Goal: Book appointment/travel/reservation

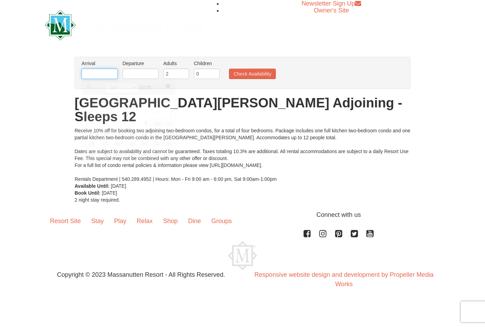
click at [112, 75] on input "text" at bounding box center [99, 74] width 36 height 10
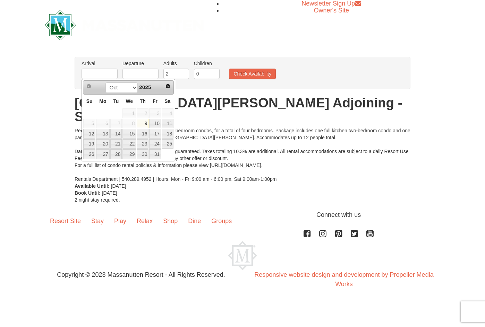
click at [168, 123] on link "11" at bounding box center [168, 124] width 12 height 10
type input "[DATE]"
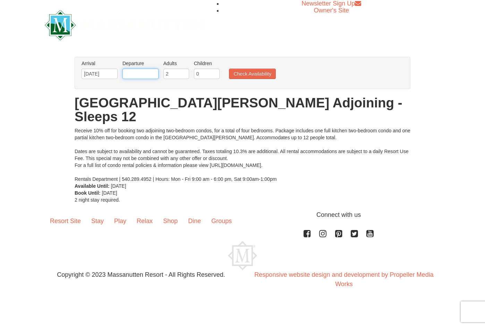
click at [137, 78] on input "text" at bounding box center [140, 74] width 36 height 10
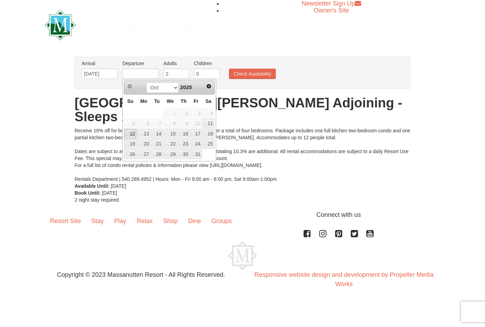
click at [134, 134] on link "12" at bounding box center [130, 134] width 12 height 10
type input "[DATE]"
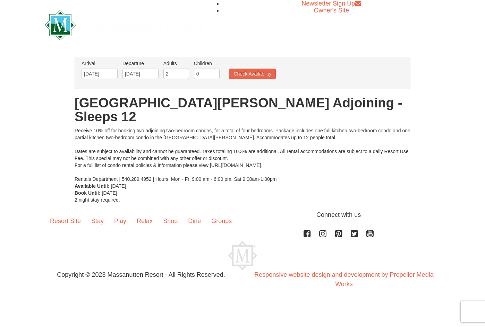
click at [262, 79] on ul "Arrival Please format dates MM/DD/YYYY Please format dates MM/DD/YYYY 10/11/202…" at bounding box center [239, 71] width 318 height 23
click at [262, 78] on button "Check Availability" at bounding box center [252, 74] width 47 height 10
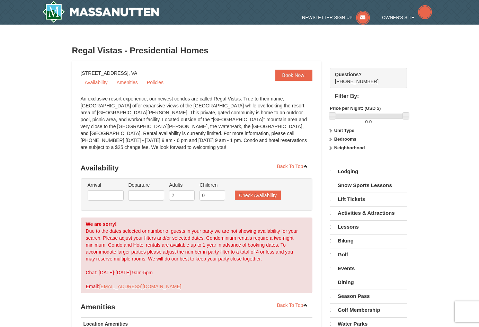
select select "10"
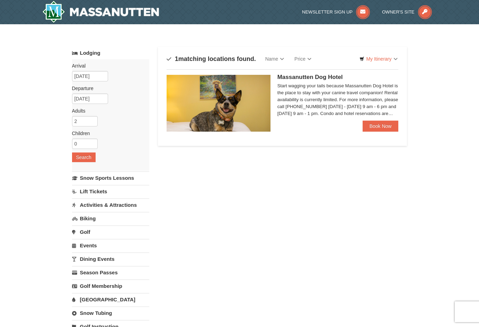
click at [364, 119] on div "Massanutten Dog Hotel Start wagging your tails because Massanutten Dog Hotel is…" at bounding box center [338, 98] width 121 height 46
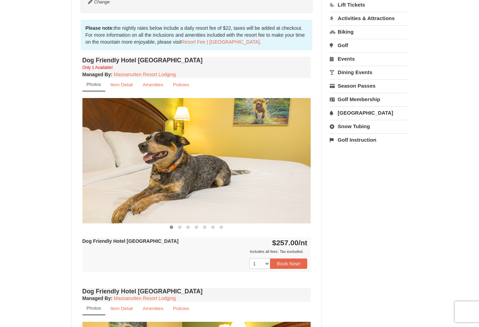
scroll to position [243, 0]
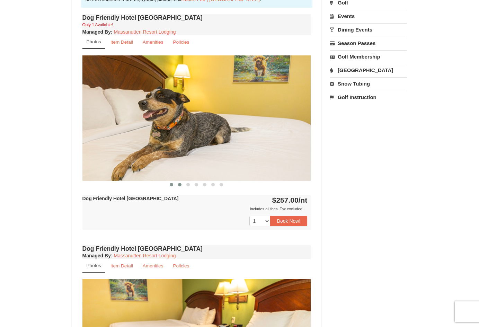
click at [181, 185] on span at bounding box center [179, 184] width 3 height 3
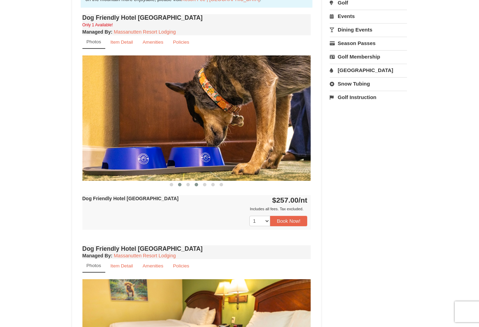
click at [194, 188] on button at bounding box center [196, 184] width 8 height 7
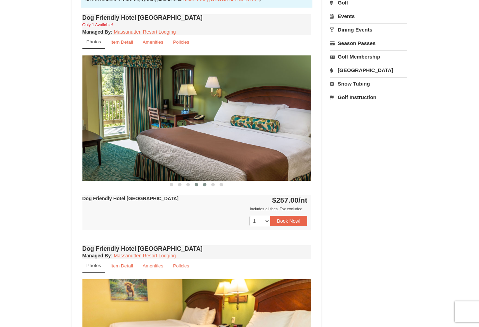
click at [209, 187] on button at bounding box center [205, 184] width 8 height 7
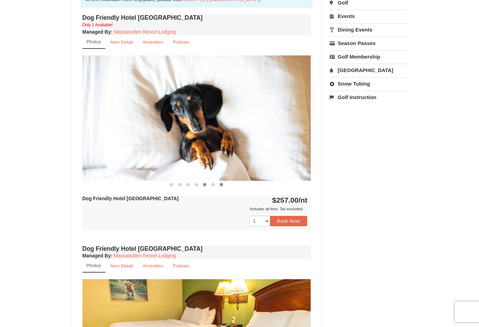
drag, startPoint x: 218, startPoint y: 187, endPoint x: 225, endPoint y: 186, distance: 6.6
click at [219, 187] on button at bounding box center [221, 184] width 8 height 7
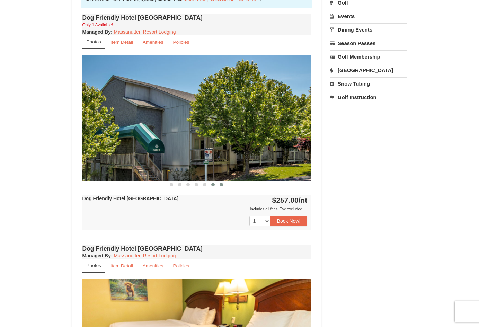
click at [213, 187] on button at bounding box center [213, 184] width 8 height 7
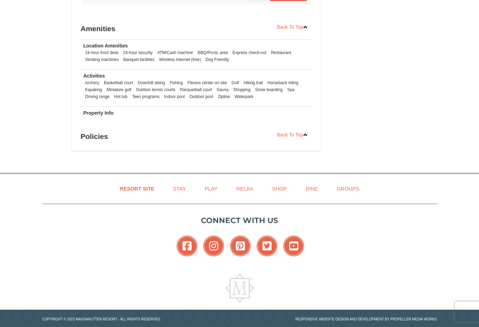
scroll to position [704, 0]
